Goal: Task Accomplishment & Management: Manage account settings

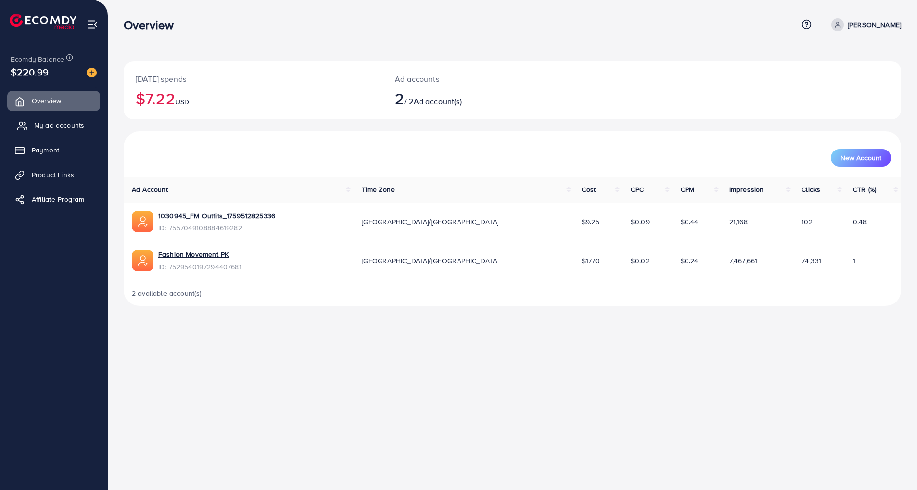
click at [73, 125] on span "My ad accounts" at bounding box center [59, 125] width 50 height 10
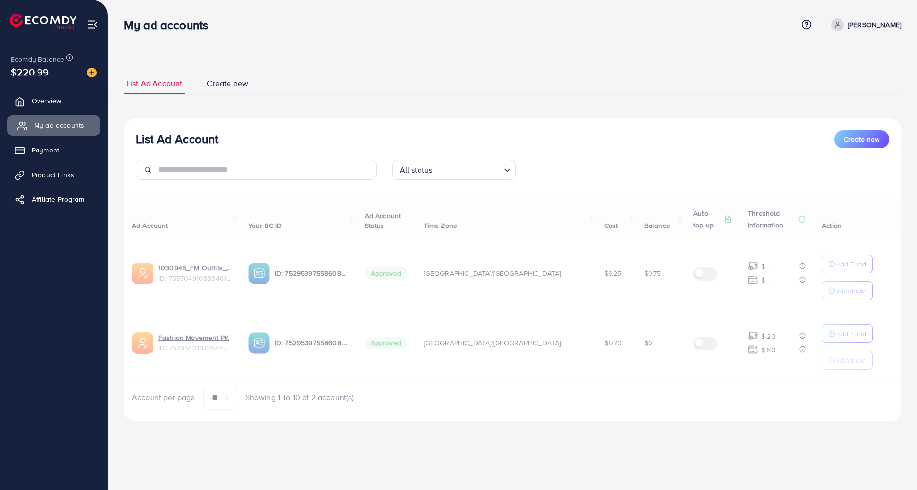
click at [56, 126] on span "My ad accounts" at bounding box center [59, 125] width 50 height 10
click at [305, 109] on div "List Ad Account Create new List Ad Account Create new All status Loading... Ad …" at bounding box center [513, 247] width 778 height 349
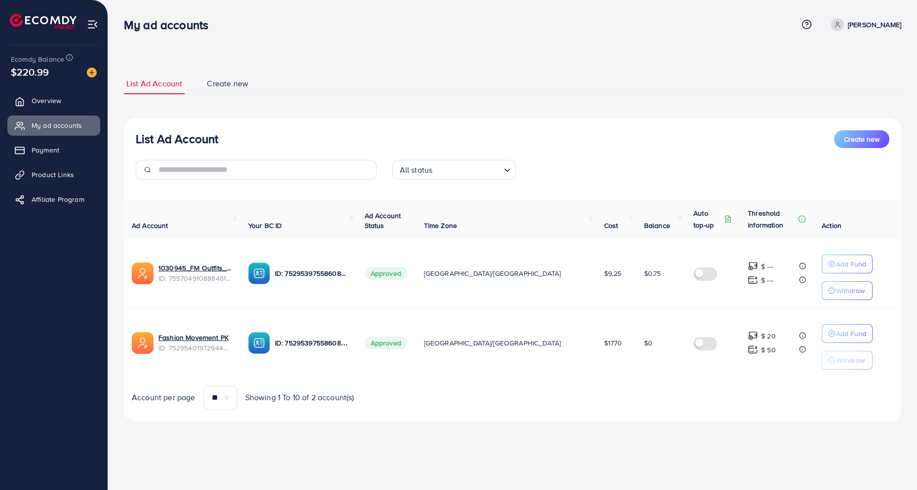
click at [347, 81] on ul "List Ad Account Create new" at bounding box center [513, 84] width 778 height 22
click at [55, 175] on span "Product Links" at bounding box center [55, 175] width 42 height 10
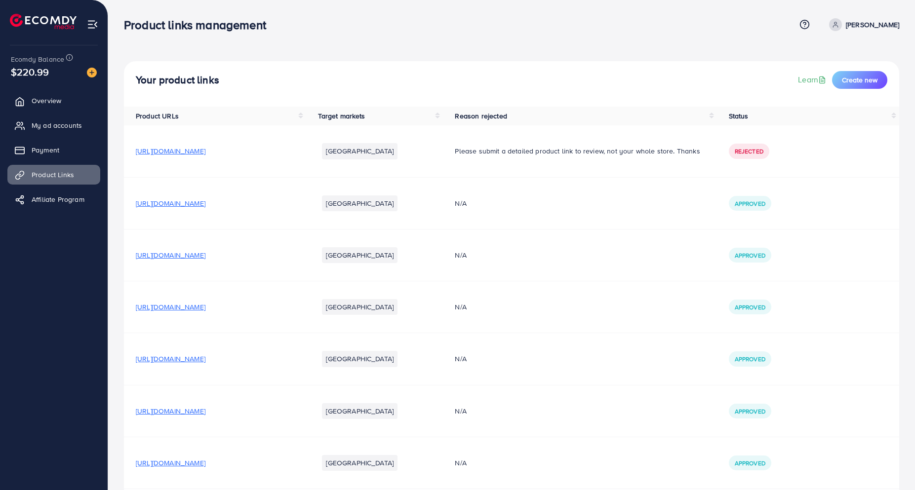
click at [190, 202] on span "[URL][DOMAIN_NAME]" at bounding box center [171, 203] width 70 height 10
click at [205, 309] on span "[URL][DOMAIN_NAME]" at bounding box center [171, 307] width 70 height 10
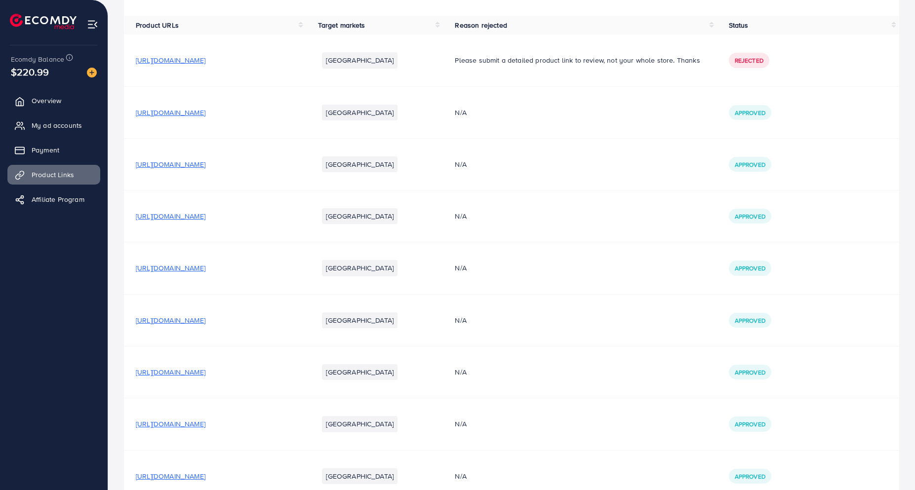
scroll to position [90, 0]
click at [205, 162] on span "[URL][DOMAIN_NAME]" at bounding box center [171, 165] width 70 height 10
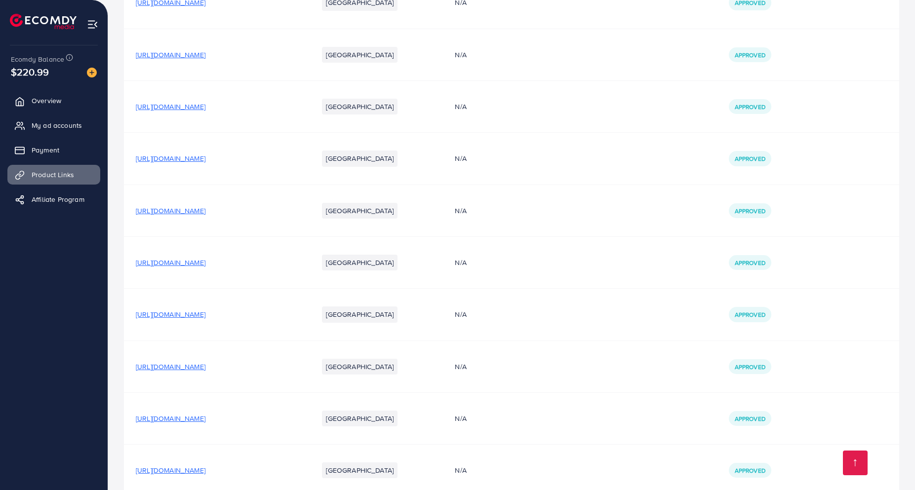
scroll to position [357, 0]
click at [269, 372] on td "[URL][DOMAIN_NAME]" at bounding box center [215, 366] width 182 height 52
click at [205, 367] on span "[URL][DOMAIN_NAME]" at bounding box center [171, 366] width 70 height 10
click at [32, 121] on link "My ad accounts" at bounding box center [53, 126] width 93 height 20
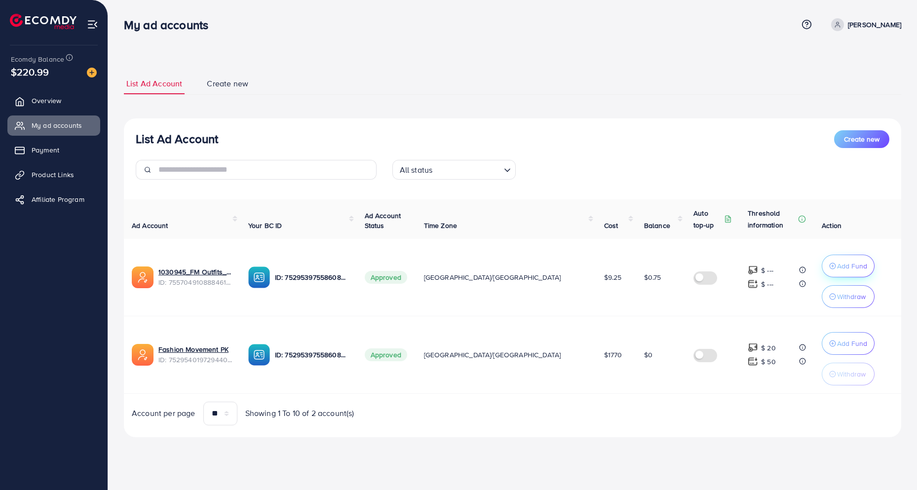
click at [837, 262] on p "Add Fund" at bounding box center [852, 266] width 30 height 12
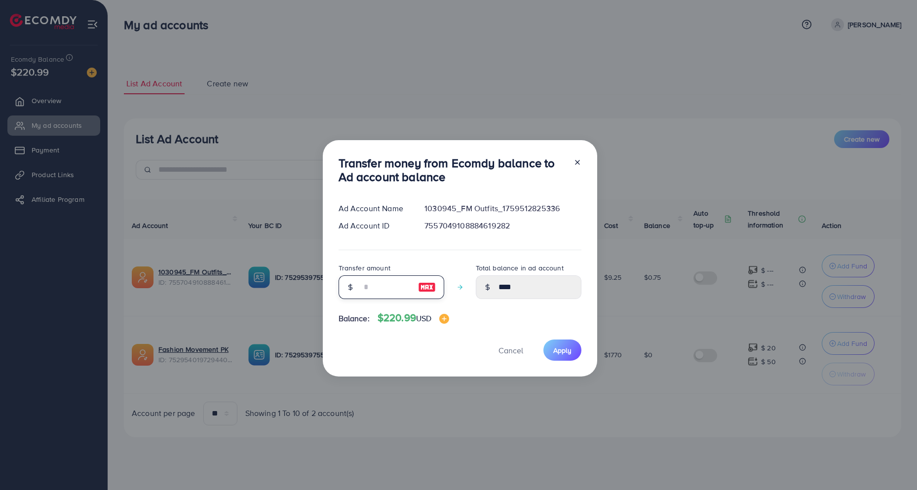
click at [401, 291] on input "number" at bounding box center [385, 288] width 49 height 24
type input "**"
type input "*****"
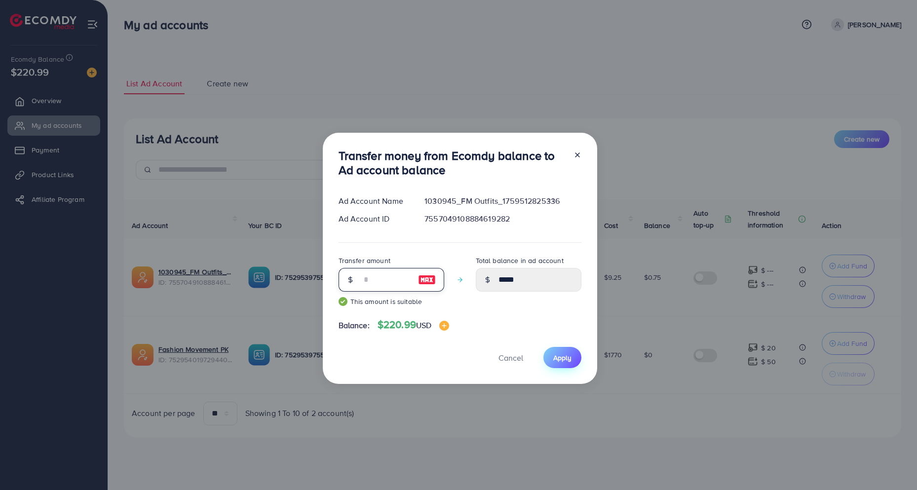
type input "**"
click at [555, 360] on span "Apply" at bounding box center [563, 358] width 18 height 10
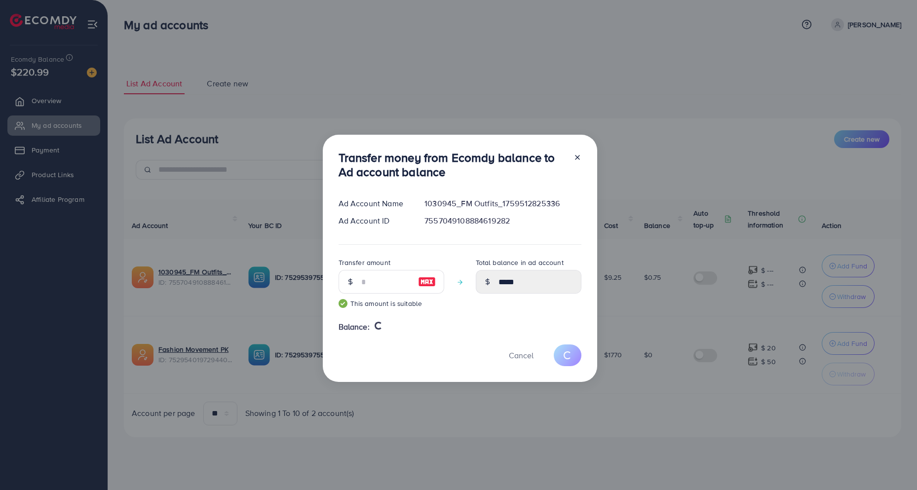
type input "****"
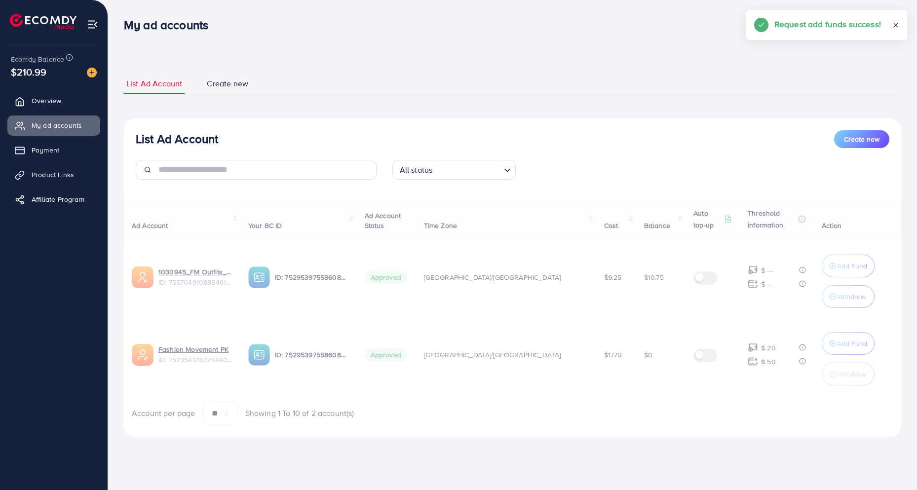
click at [829, 298] on div "Ad Account Your BC ID Ad Account Status Time Zone Cost Balance Auto top-up Thre…" at bounding box center [513, 312] width 778 height 226
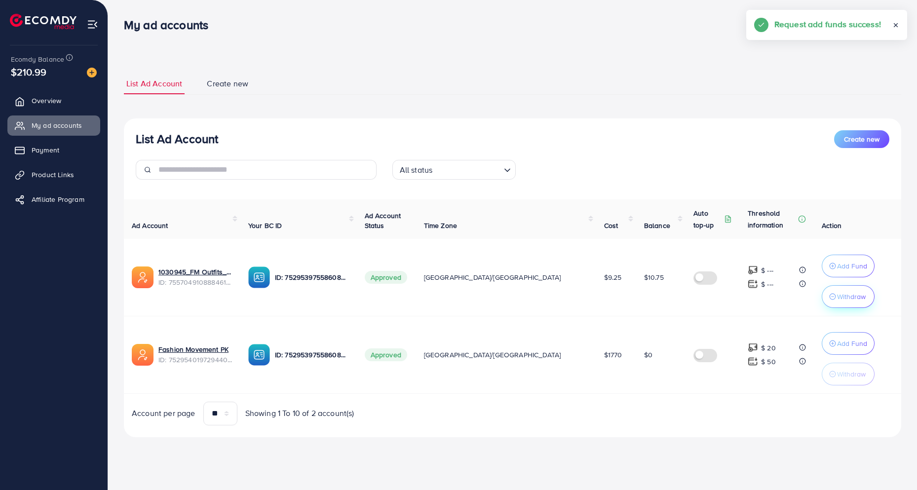
click at [842, 303] on button "Withdraw" at bounding box center [848, 296] width 53 height 23
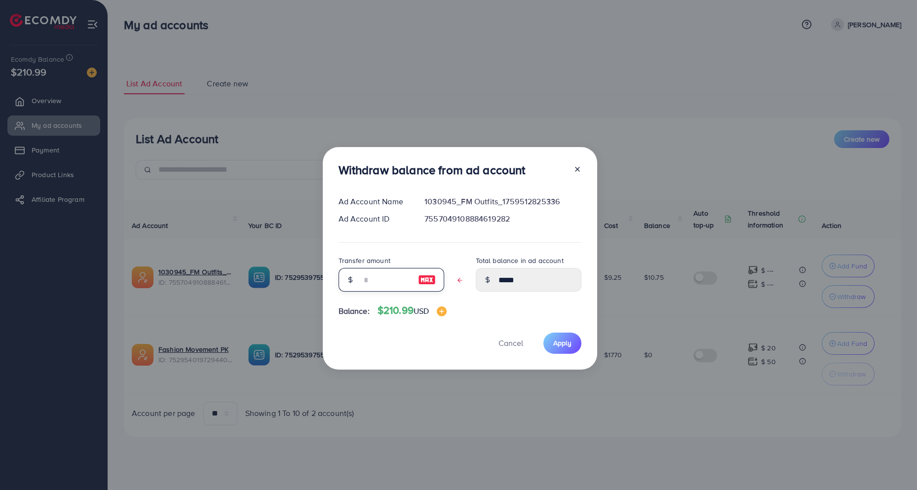
click at [373, 285] on input "text" at bounding box center [385, 280] width 49 height 24
type input "*"
type input "****"
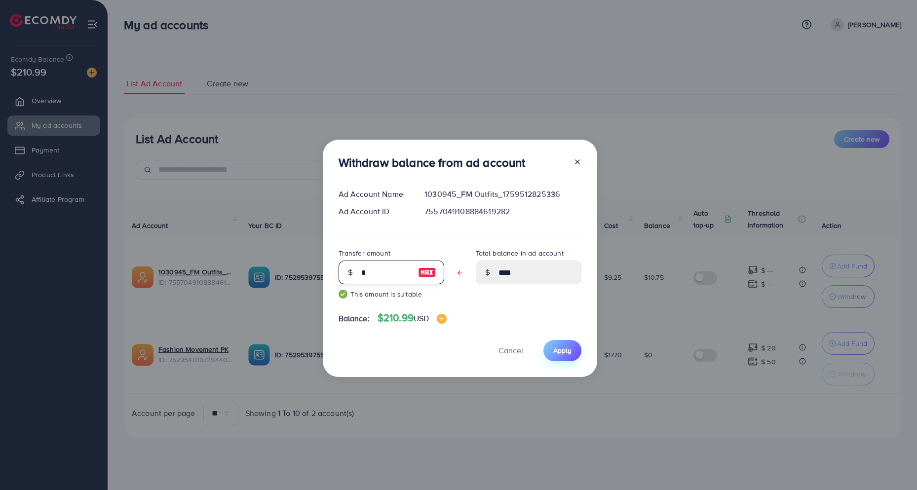
type input "*"
click at [573, 351] on button "Apply" at bounding box center [563, 350] width 38 height 21
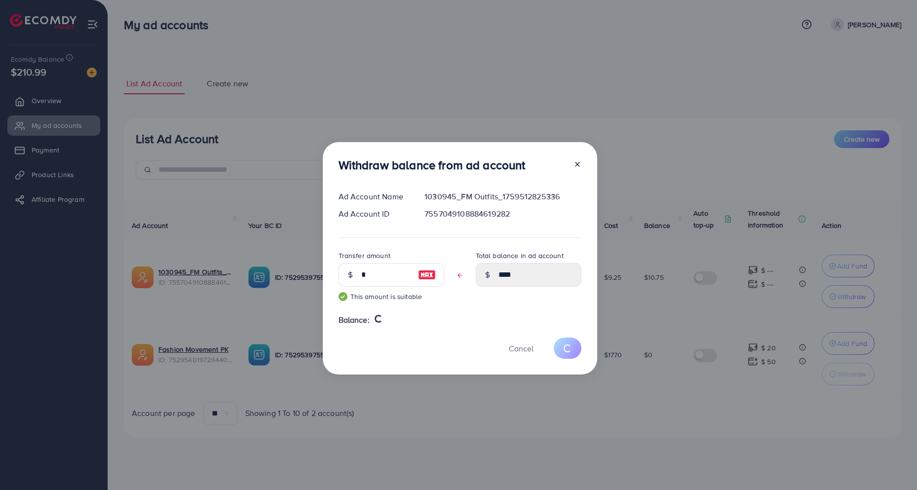
click at [414, 61] on div "Withdraw balance from ad account Ad Account Name 1030945_FM Outfits_17595128253…" at bounding box center [458, 245] width 917 height 490
